Goal: Information Seeking & Learning: Learn about a topic

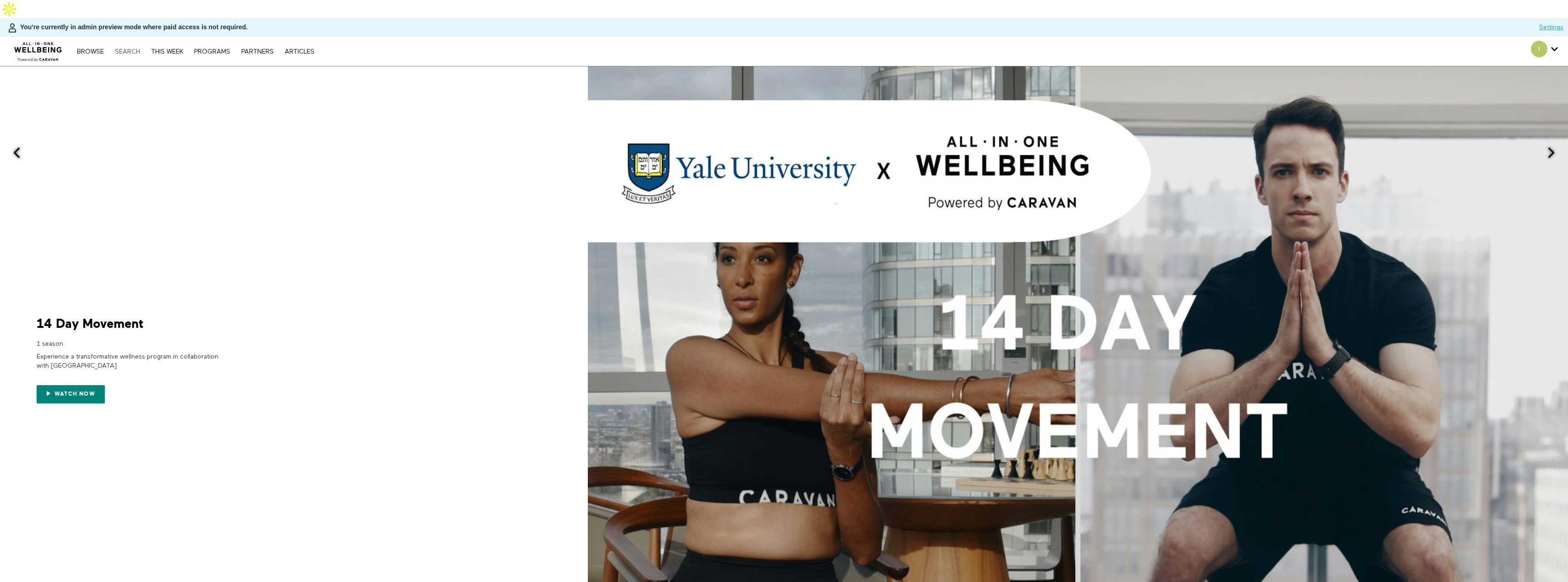
click at [122, 49] on link "Search" at bounding box center [127, 52] width 34 height 7
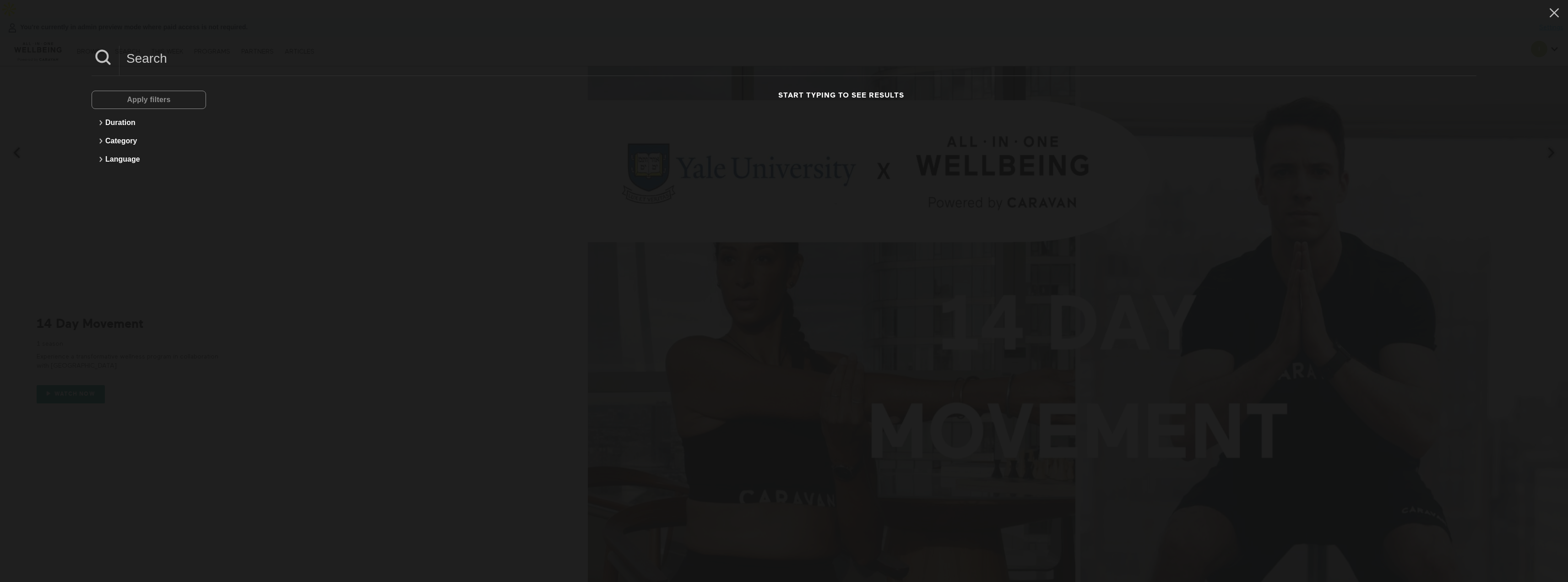
click at [213, 70] on input at bounding box center [798, 59] width 1357 height 26
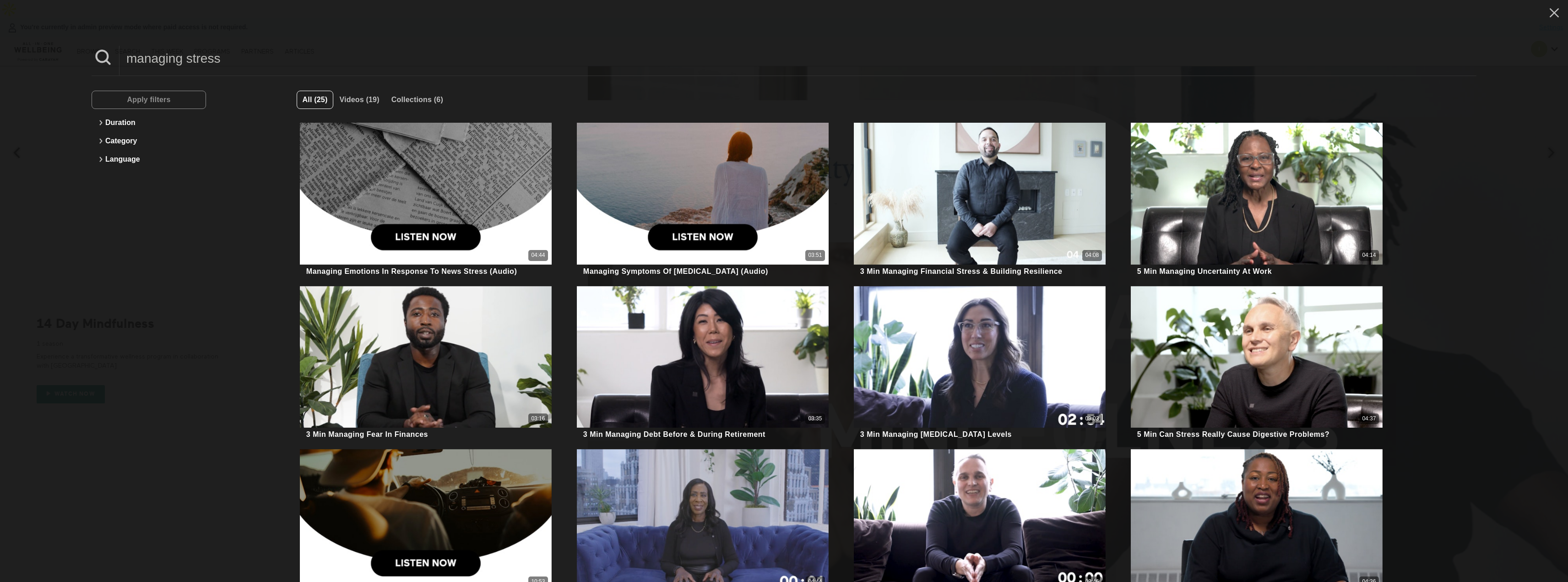
click at [255, 58] on input "managing stress" at bounding box center [798, 59] width 1357 height 26
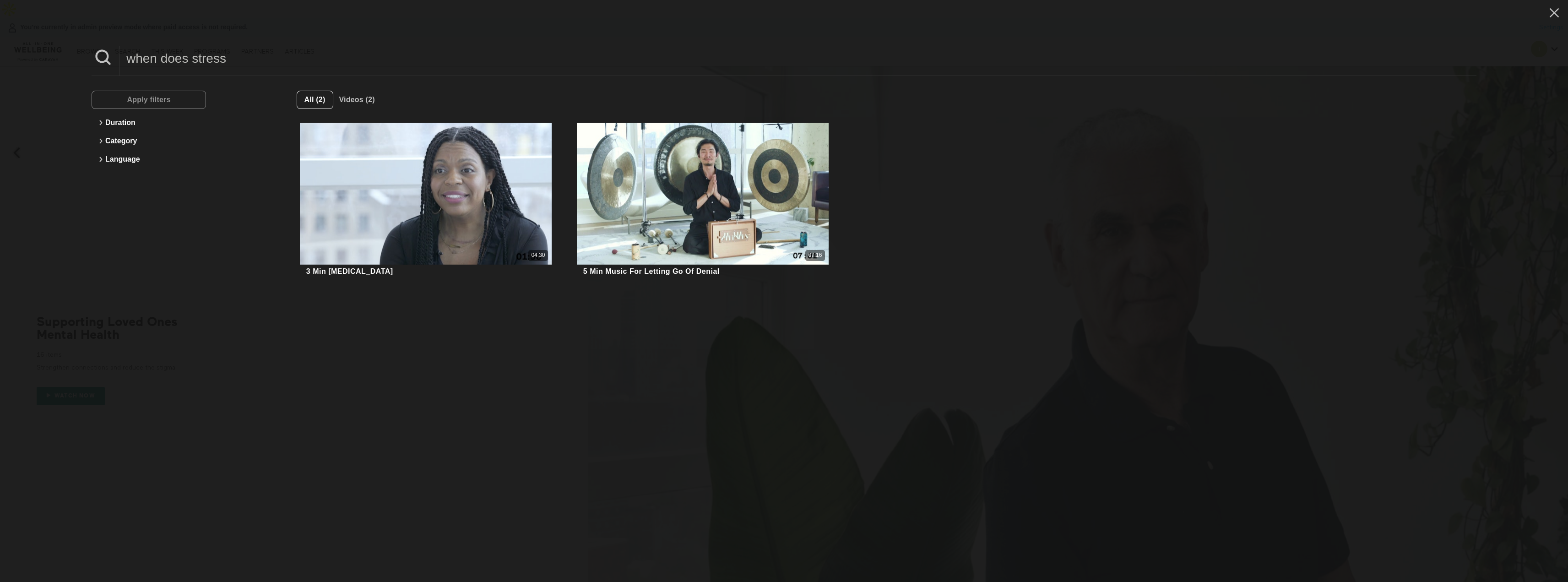
click at [288, 65] on input "when does stress" at bounding box center [798, 59] width 1357 height 26
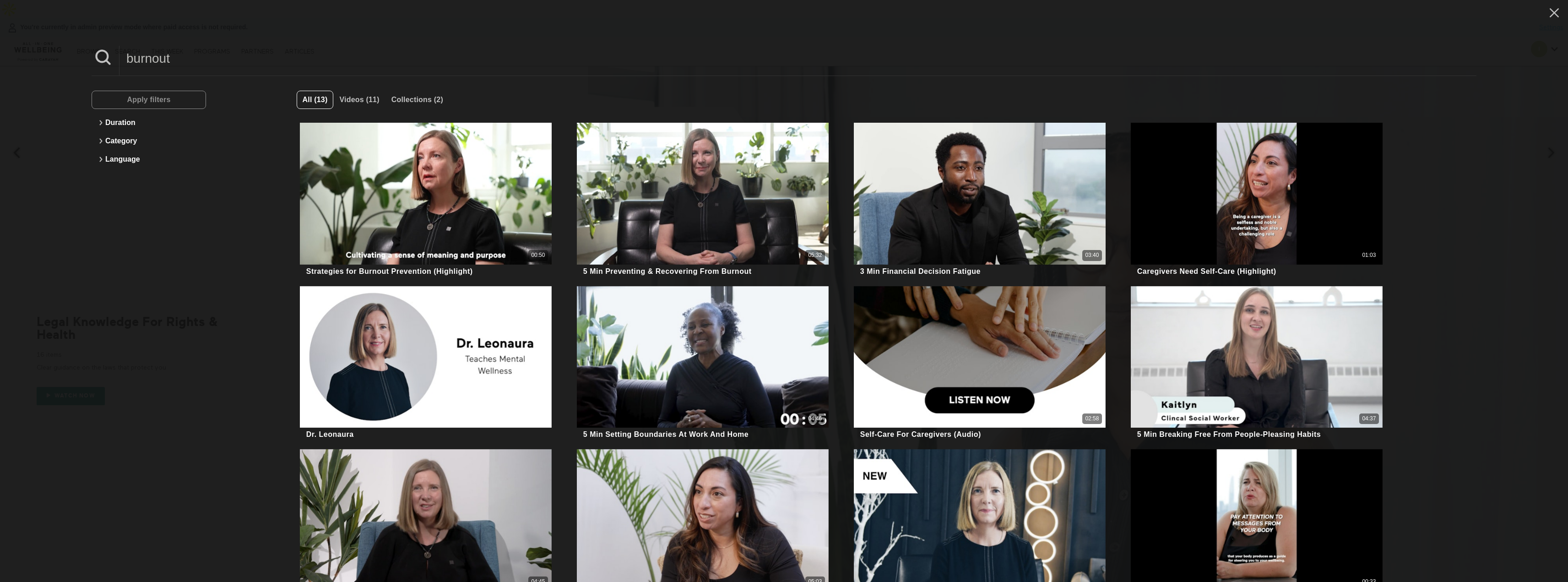
type input "burnout"
